Goal: Information Seeking & Learning: Learn about a topic

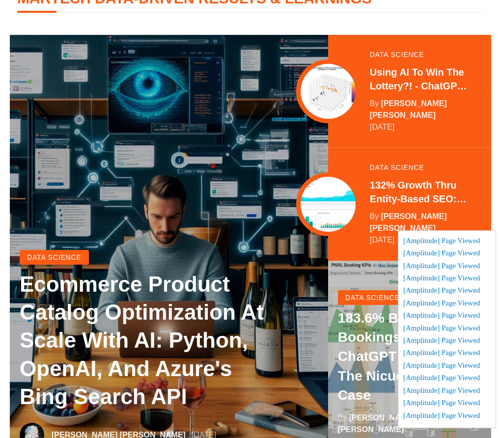
scroll to position [98, 0]
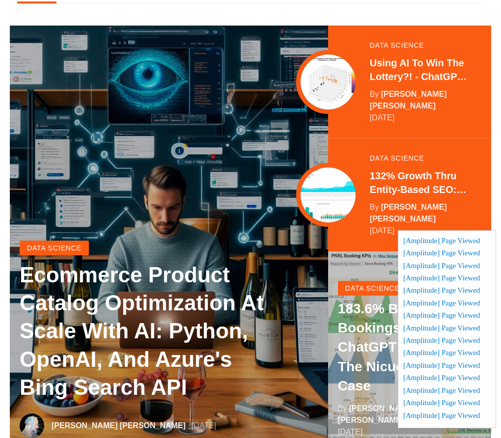
click at [322, 168] on div at bounding box center [328, 195] width 55 height 55
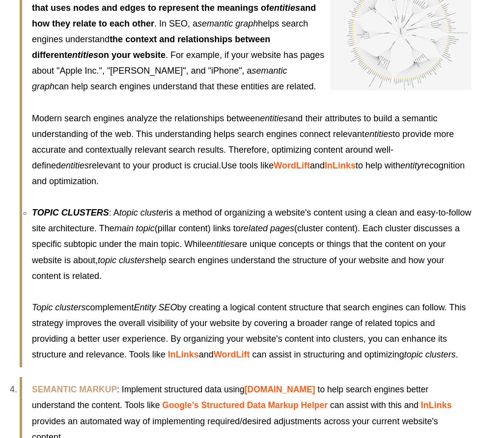
scroll to position [2702, 0]
